Goal: Book appointment/travel/reservation

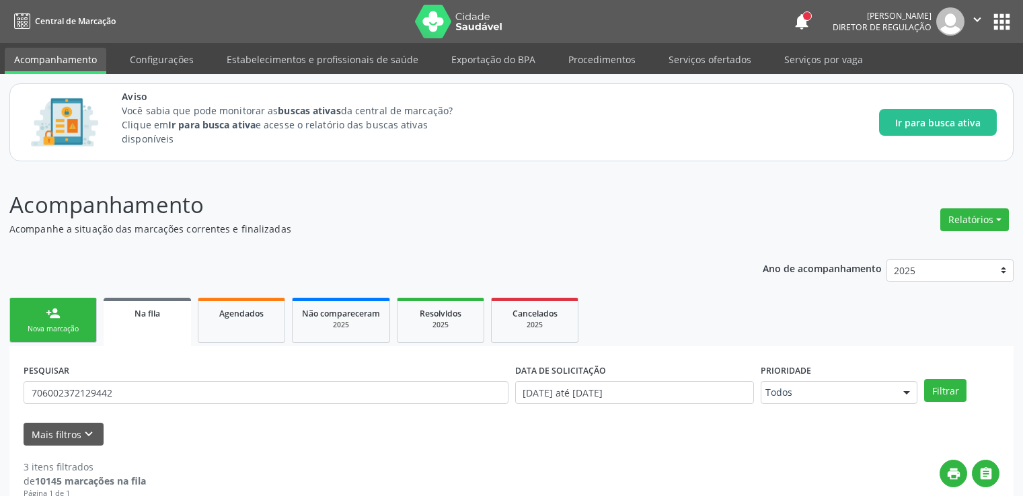
scroll to position [387, 0]
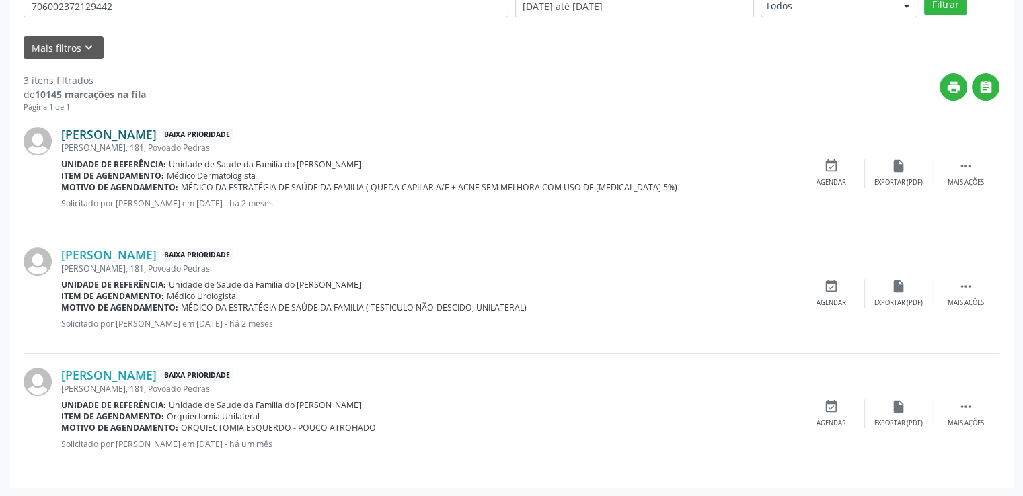
click at [157, 135] on link "[PERSON_NAME]" at bounding box center [108, 134] width 95 height 15
click at [157, 132] on link "[PERSON_NAME]" at bounding box center [108, 134] width 95 height 15
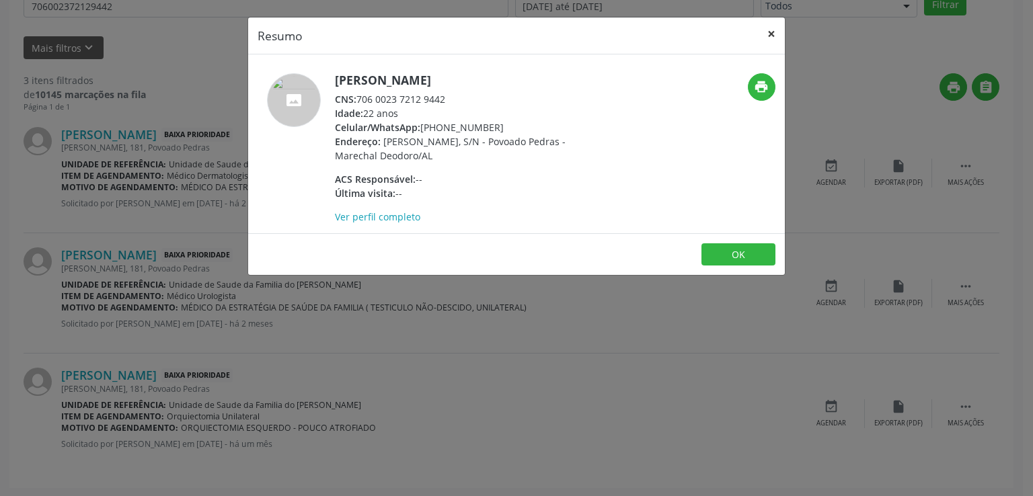
click at [767, 34] on button "×" at bounding box center [771, 33] width 27 height 33
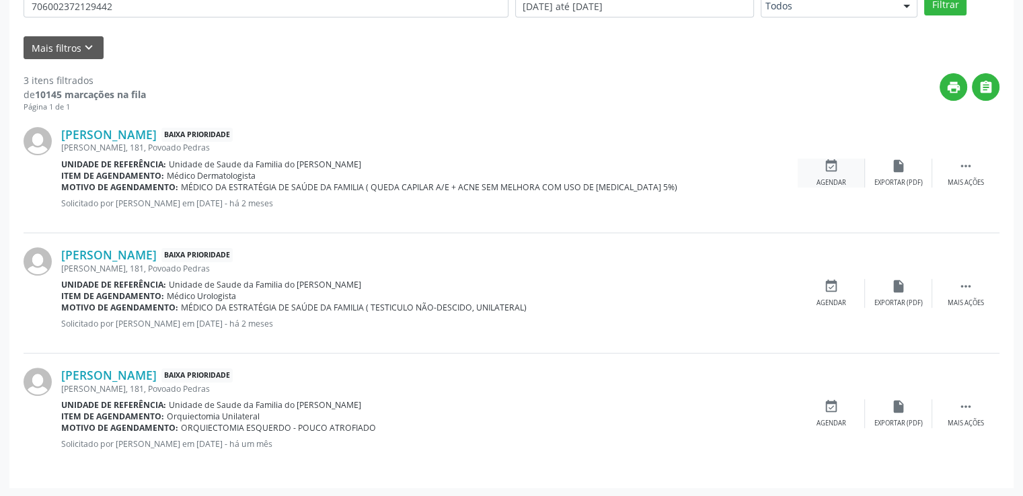
click at [826, 167] on icon "event_available" at bounding box center [831, 166] width 15 height 15
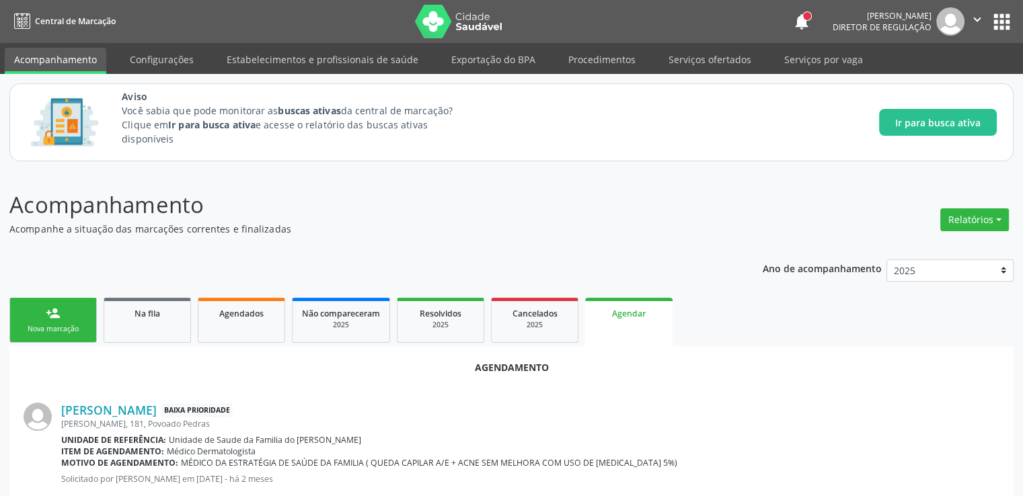
scroll to position [299, 0]
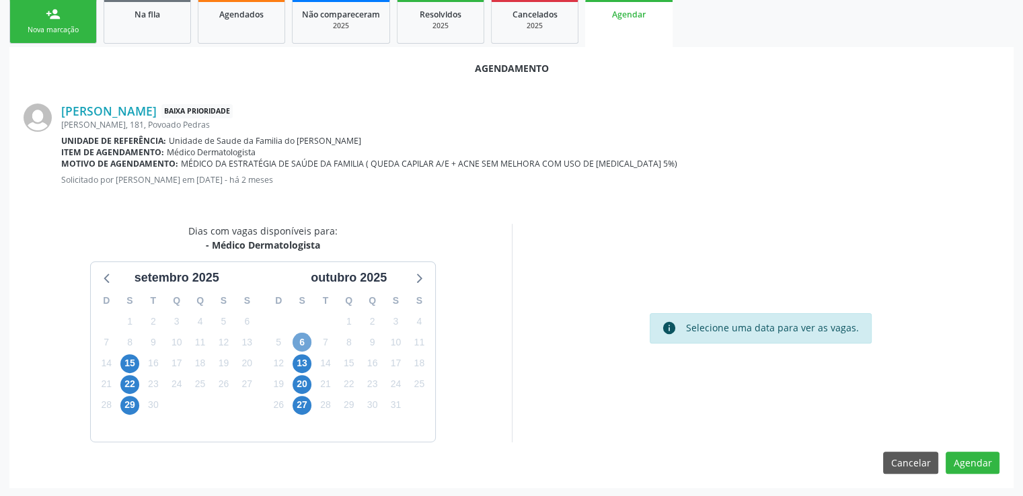
click at [299, 337] on span "6" at bounding box center [302, 342] width 19 height 19
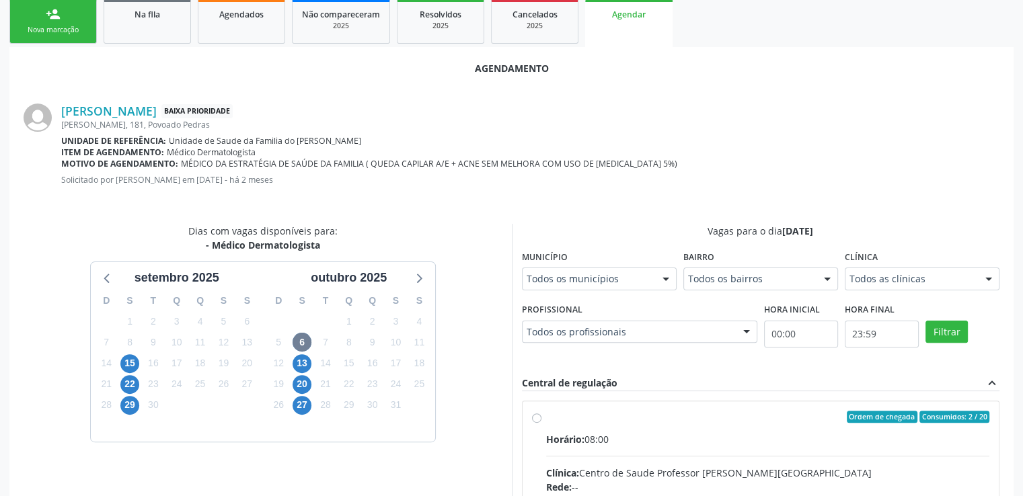
click at [536, 415] on input "Ordem de chegada Consumidos: 2 / 20 Horário: 08:00 Clínica: Centro de Saude Pro…" at bounding box center [536, 417] width 9 height 12
radio input "true"
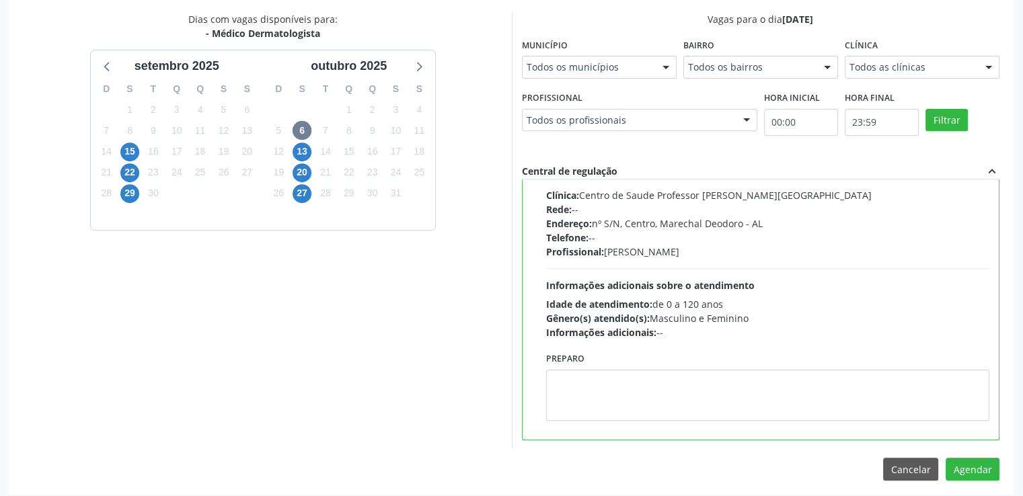
scroll to position [518, 0]
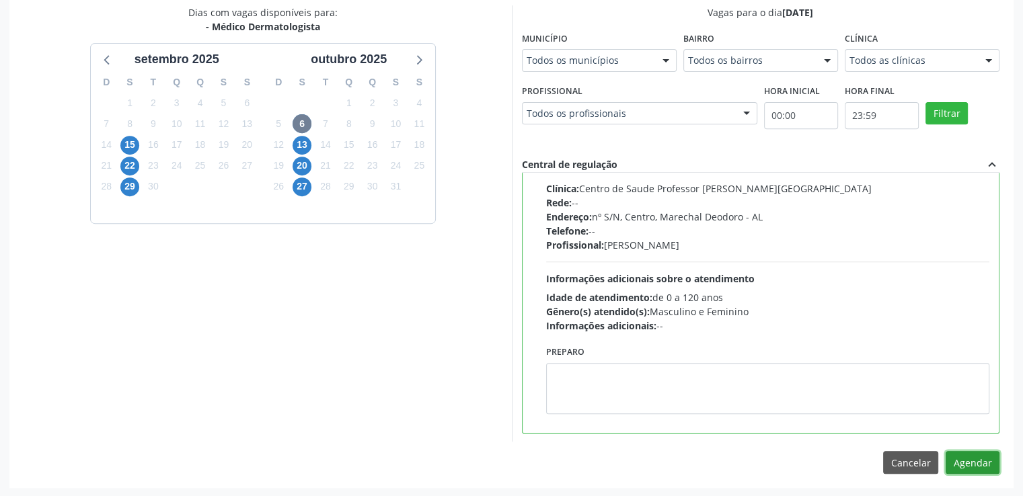
click at [960, 461] on button "Agendar" at bounding box center [972, 462] width 54 height 23
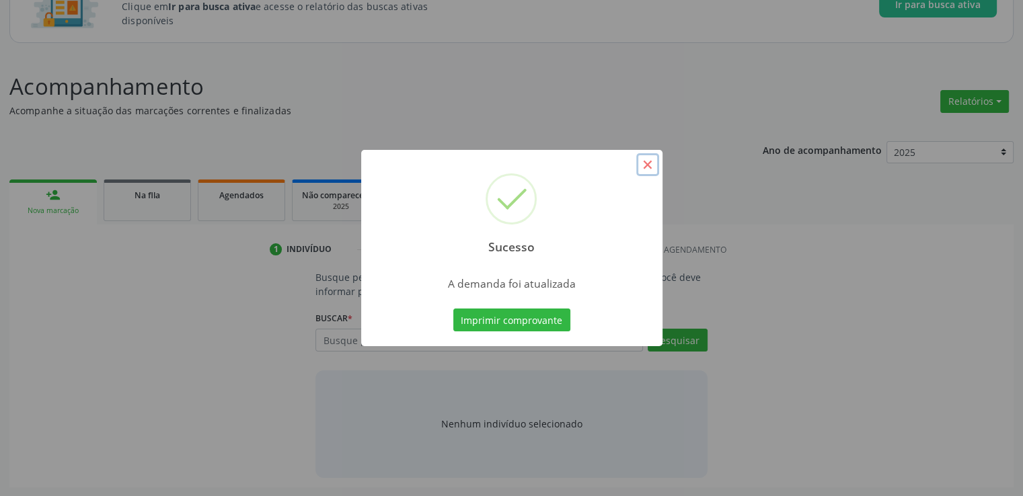
click at [648, 169] on button "×" at bounding box center [647, 164] width 23 height 23
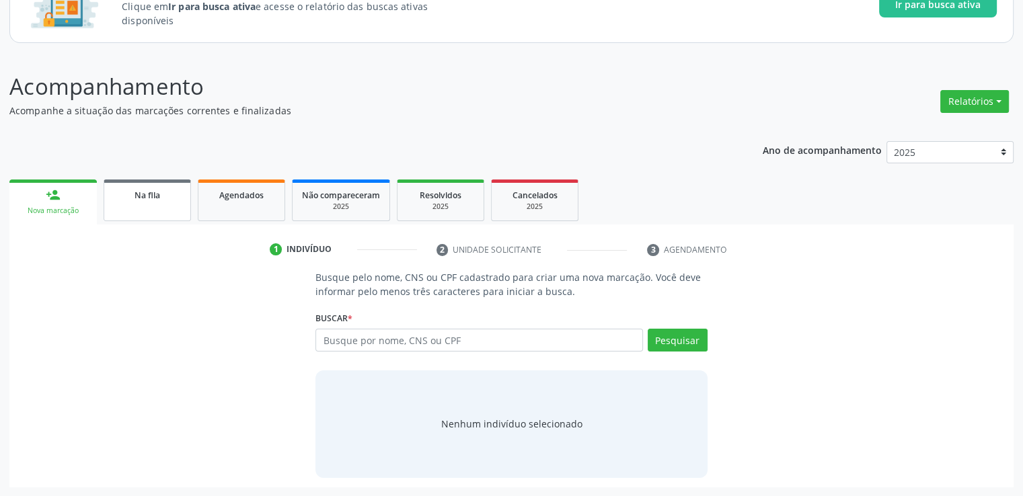
click at [153, 206] on link "Na fila" at bounding box center [147, 201] width 87 height 42
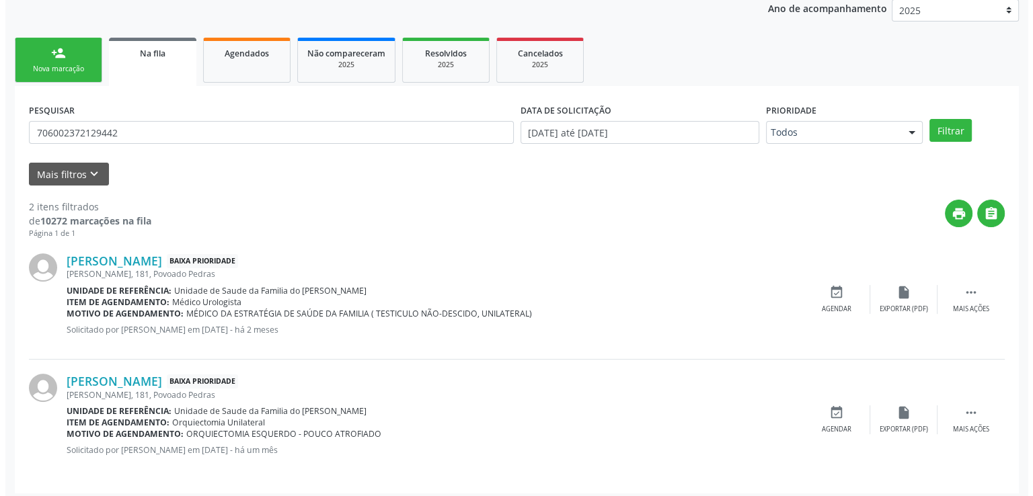
scroll to position [266, 0]
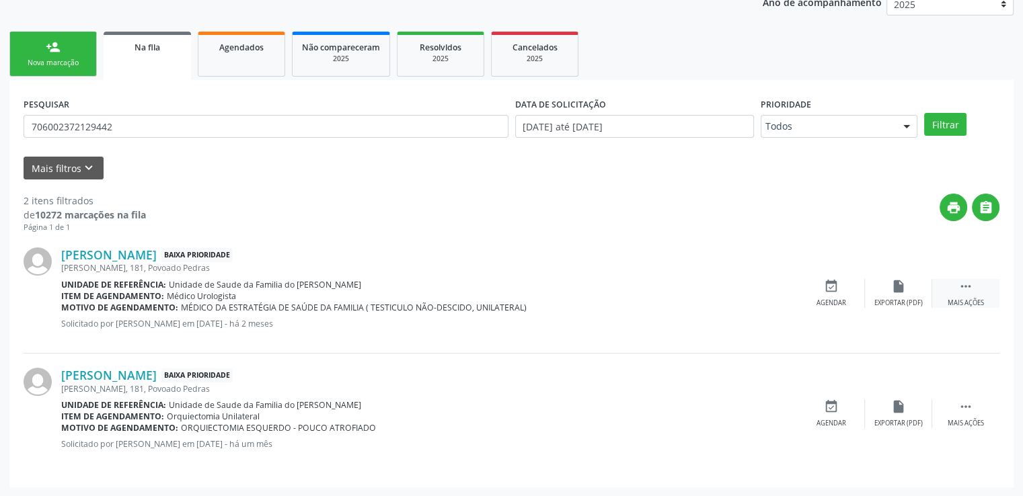
click at [968, 284] on icon "" at bounding box center [965, 286] width 15 height 15
click at [828, 286] on icon "cancel" at bounding box center [831, 286] width 15 height 15
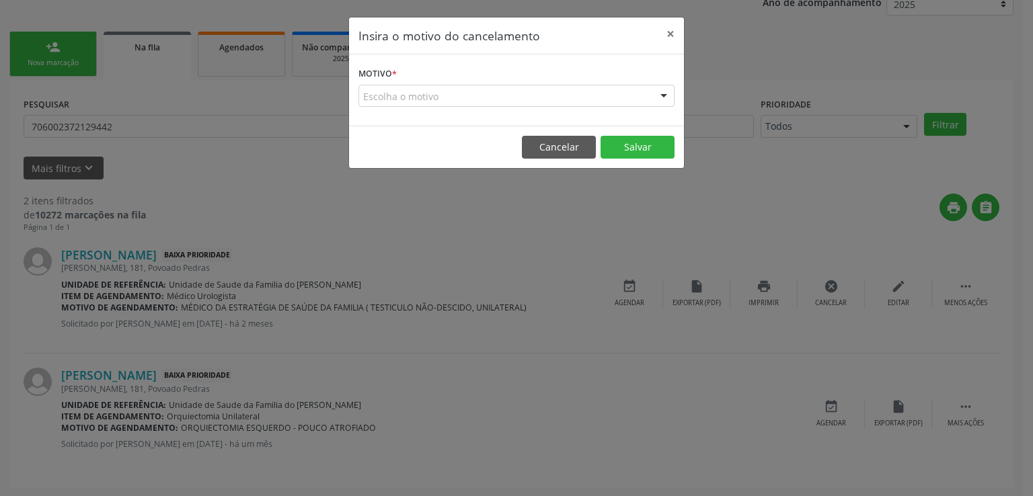
click at [387, 89] on div "Escolha o motivo" at bounding box center [516, 96] width 316 height 23
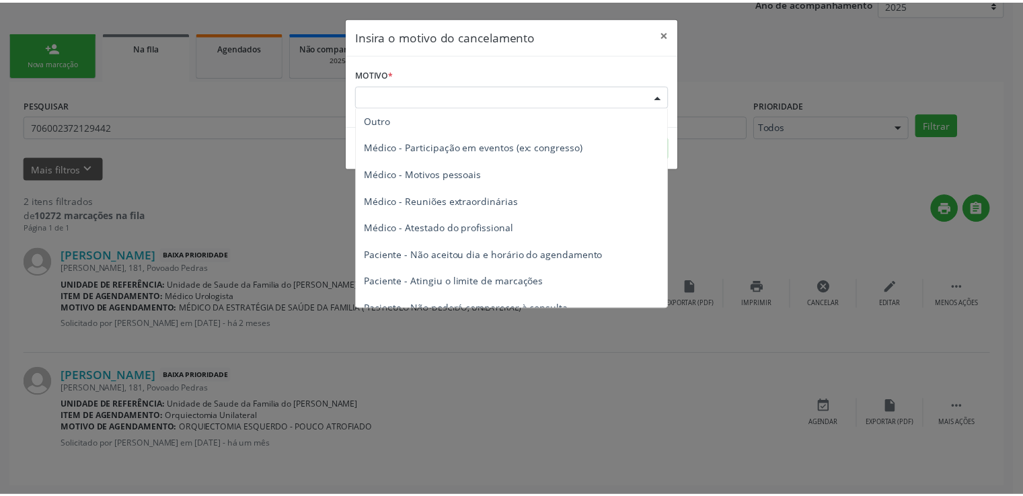
scroll to position [0, 0]
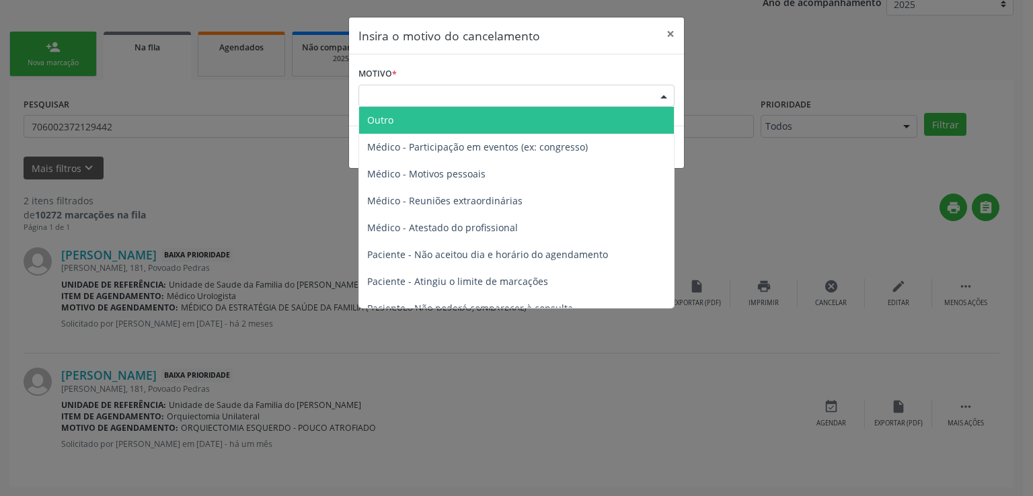
click at [438, 116] on span "Outro" at bounding box center [516, 120] width 315 height 27
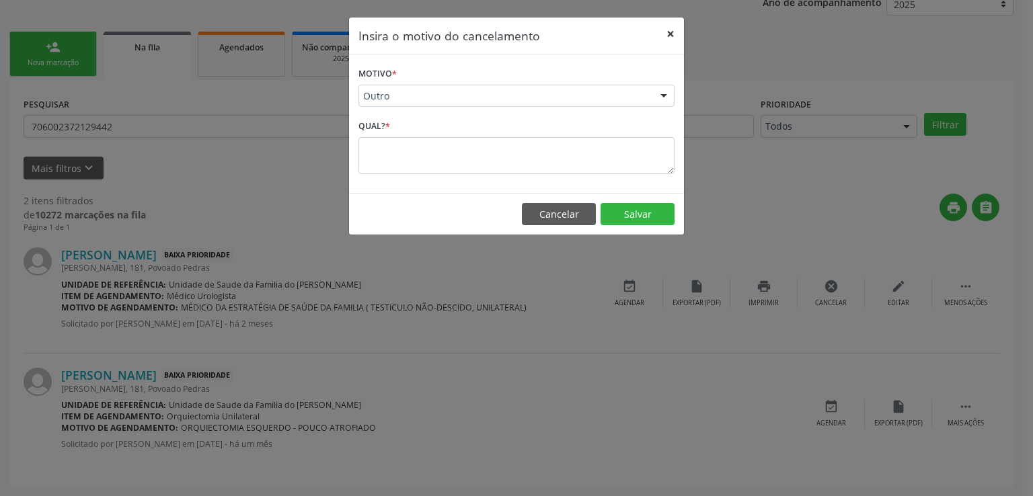
click at [672, 30] on button "×" at bounding box center [670, 33] width 27 height 33
